Goal: Answer question/provide support

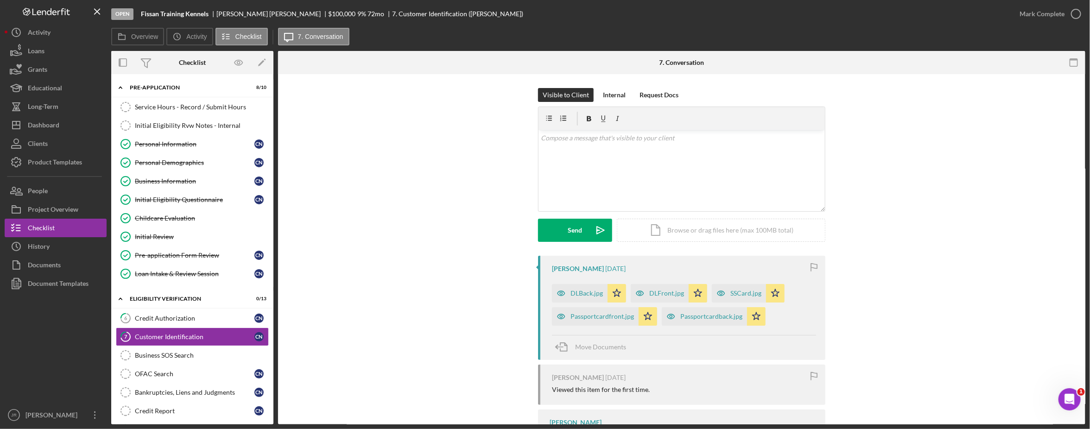
scroll to position [116, 0]
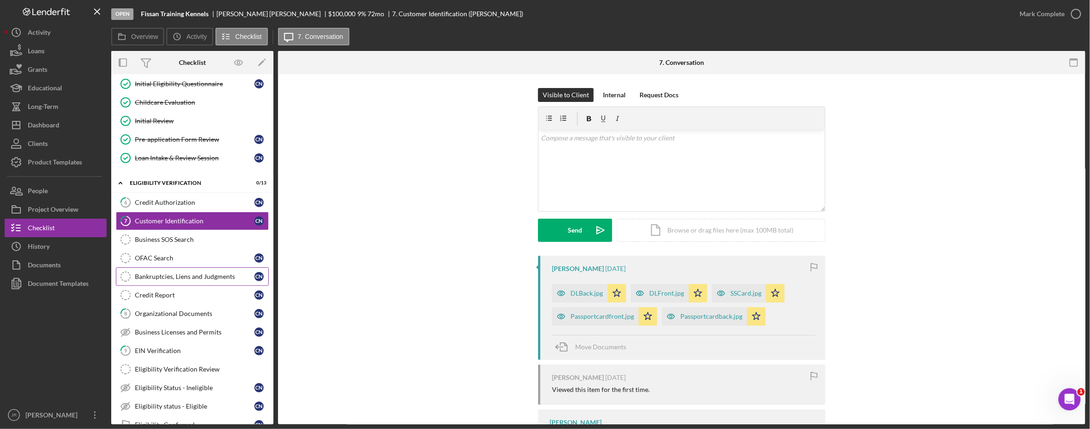
click at [174, 274] on link "Bankruptcies, Liens and Judgments Bankruptcies, Liens and Judgments C N" at bounding box center [192, 276] width 153 height 19
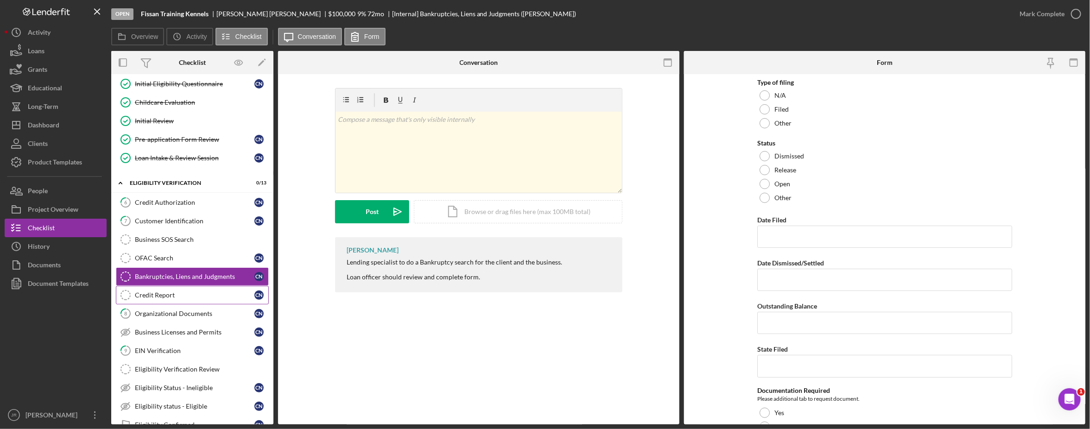
click at [183, 299] on div "Credit Report" at bounding box center [195, 295] width 120 height 7
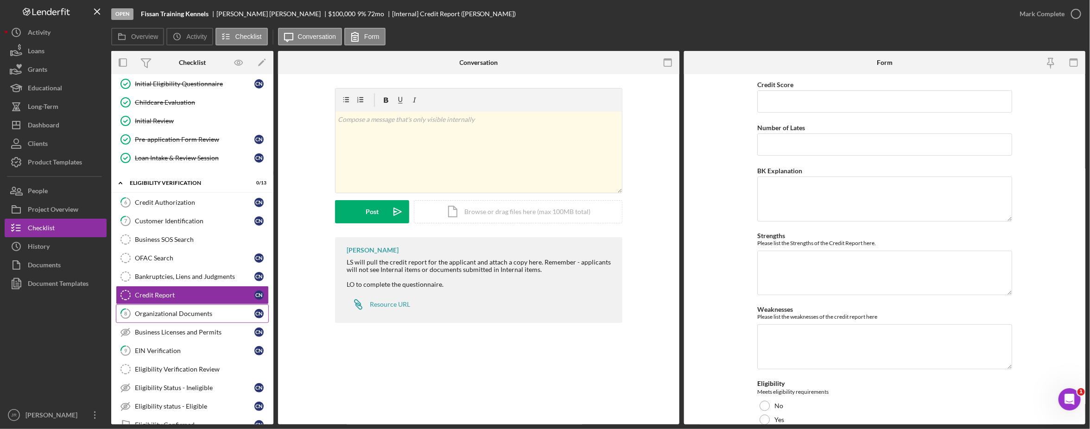
click at [175, 315] on div "Organizational Documents" at bounding box center [195, 313] width 120 height 7
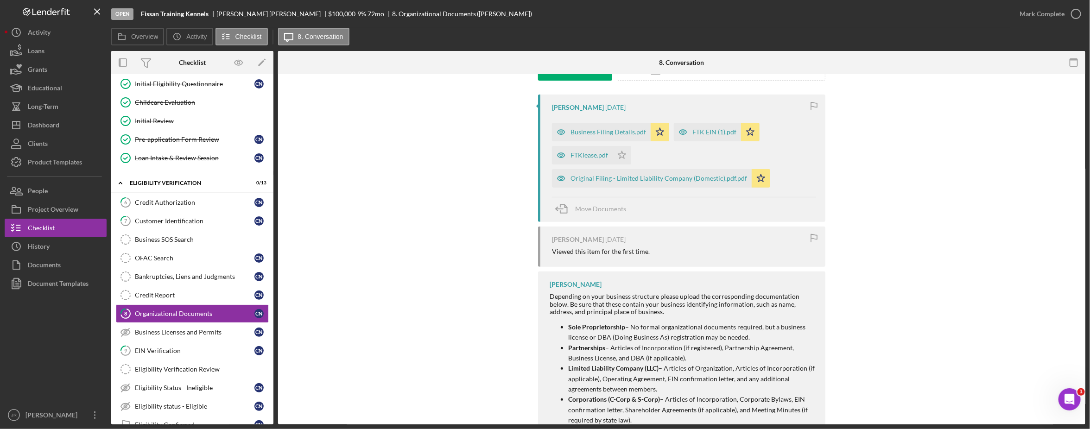
scroll to position [174, 0]
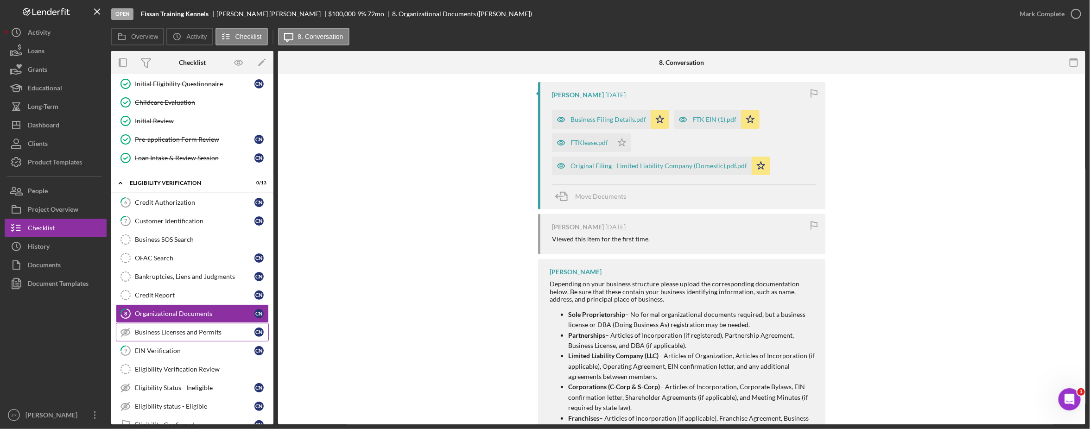
click at [210, 335] on div "Business Licenses and Permits" at bounding box center [195, 332] width 120 height 7
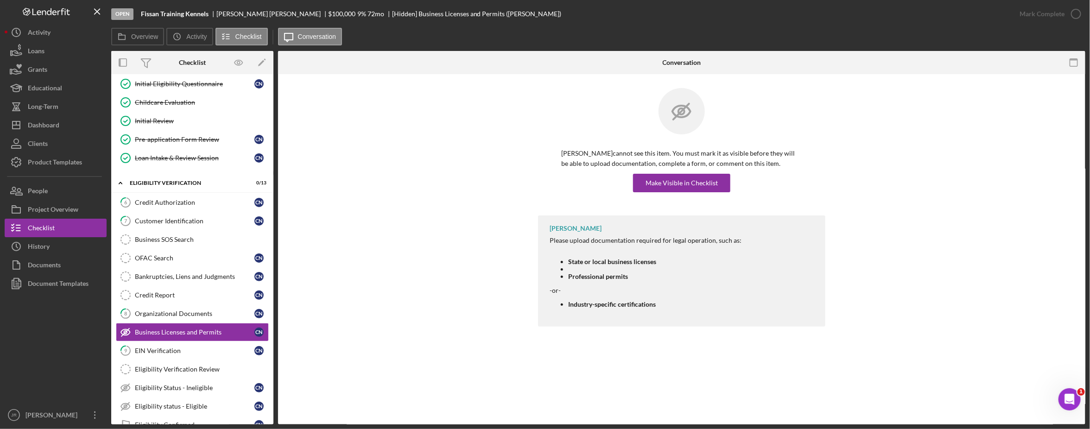
click at [981, 239] on div "[PERSON_NAME] Please upload documentation required for legal operation, such as…" at bounding box center [682, 274] width 780 height 116
click at [1018, 229] on div "[PERSON_NAME] Please upload documentation required for legal operation, such as…" at bounding box center [682, 274] width 780 height 116
click at [193, 277] on div "Bankruptcies, Liens and Judgments" at bounding box center [195, 276] width 120 height 7
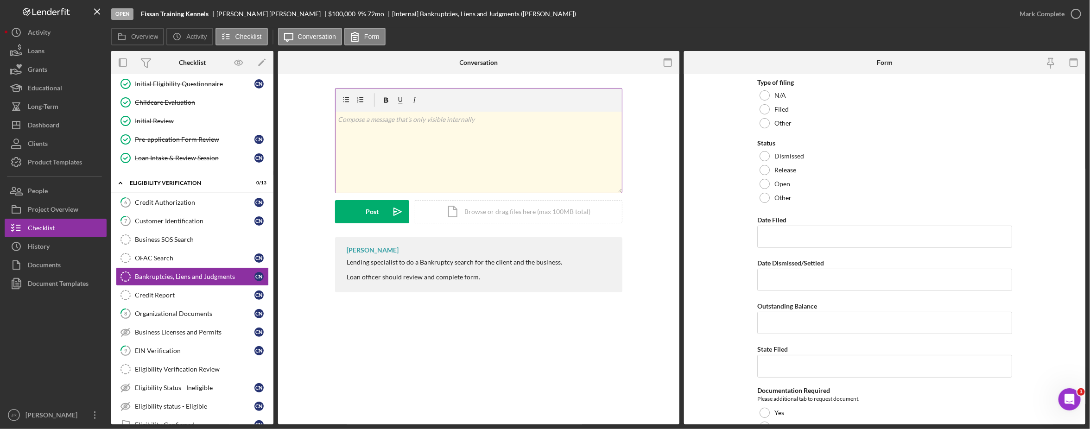
click at [522, 153] on div "v Color teal Color pink Remove color Add row above Add row below Add column bef…" at bounding box center [479, 152] width 287 height 81
click at [455, 149] on div "v Color teal Color pink Remove color Add row above Add row below Add column bef…" at bounding box center [479, 152] width 287 height 81
click at [382, 149] on p "4" at bounding box center [493, 150] width 254 height 10
click at [388, 153] on p "4" at bounding box center [493, 150] width 254 height 10
drag, startPoint x: 437, startPoint y: 151, endPoint x: 444, endPoint y: 146, distance: 8.7
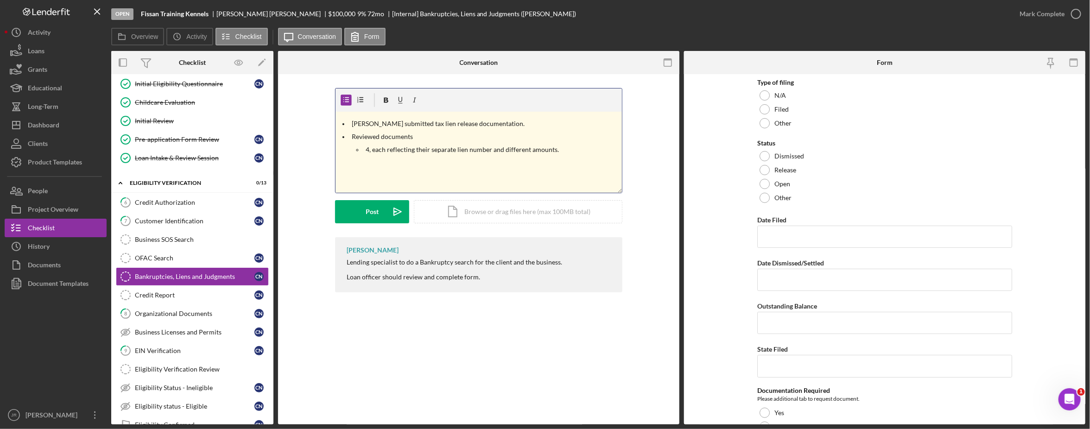
click at [566, 149] on p "4, each reflecting their separate lien number and different amounts." at bounding box center [493, 150] width 254 height 10
click at [538, 172] on div "v Color teal Color pink Remove color Add row above Add row below Add column bef…" at bounding box center [479, 152] width 287 height 81
click at [481, 159] on p "[DATE] - cumulative total" at bounding box center [493, 163] width 254 height 10
click at [474, 182] on div "v Color teal Color pink Remove color Add row above Add row below Add column bef…" at bounding box center [479, 152] width 287 height 81
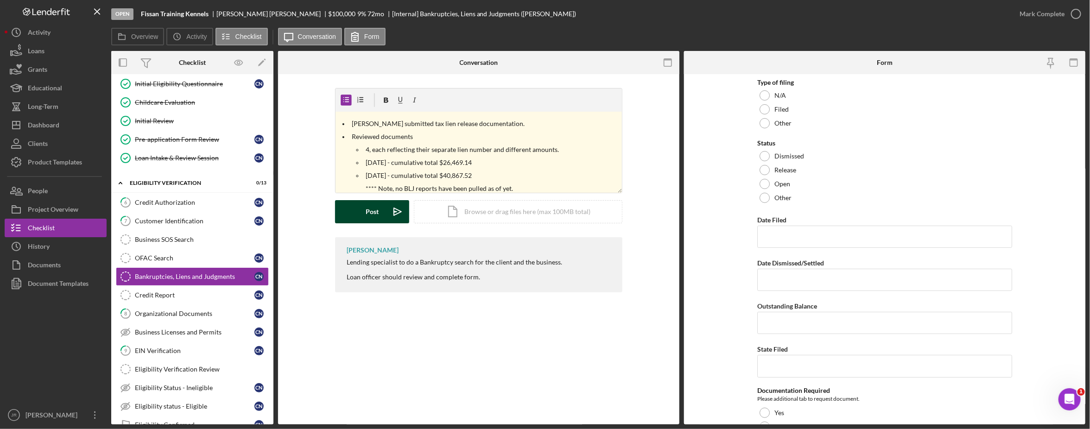
click at [376, 208] on div "Post" at bounding box center [372, 211] width 13 height 23
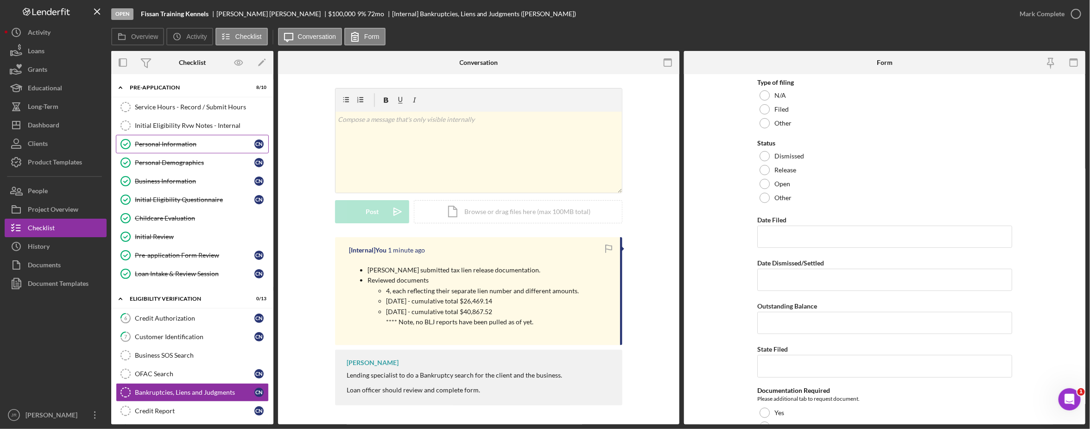
click at [175, 144] on div "Personal Information" at bounding box center [195, 143] width 120 height 7
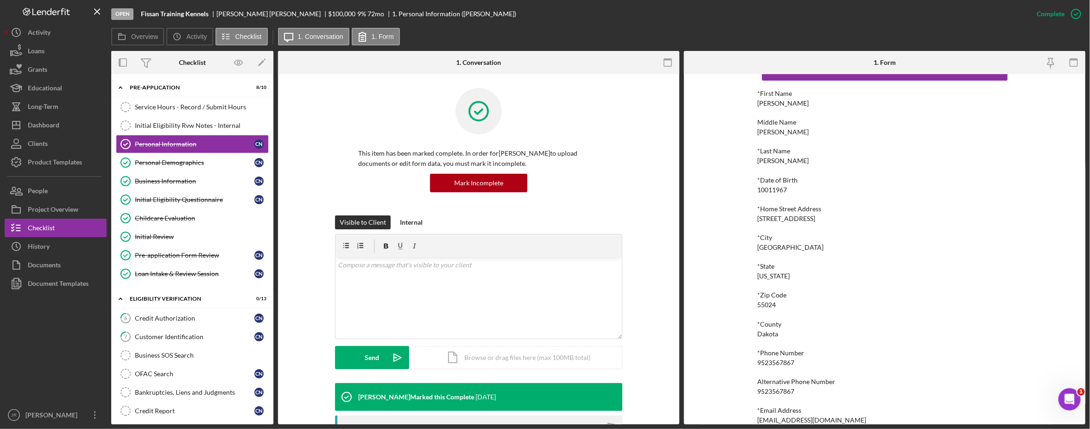
scroll to position [44, 0]
